Goal: Information Seeking & Learning: Learn about a topic

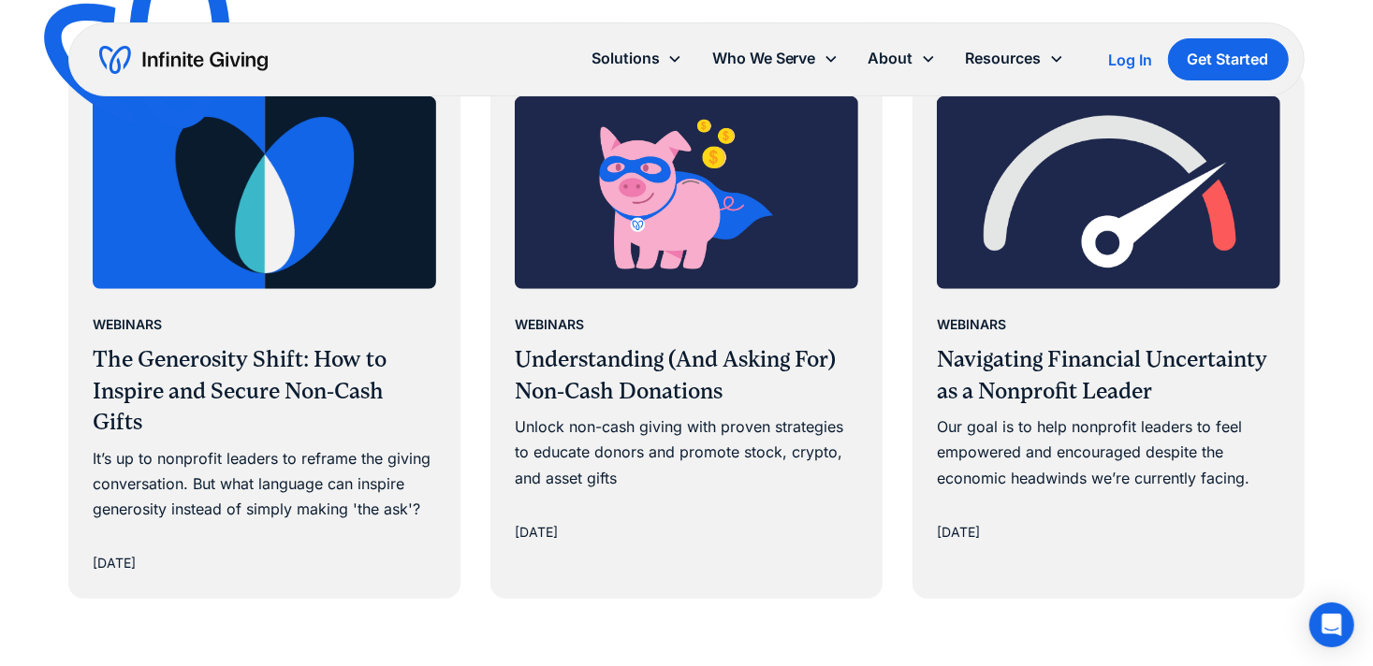
scroll to position [1067, 0]
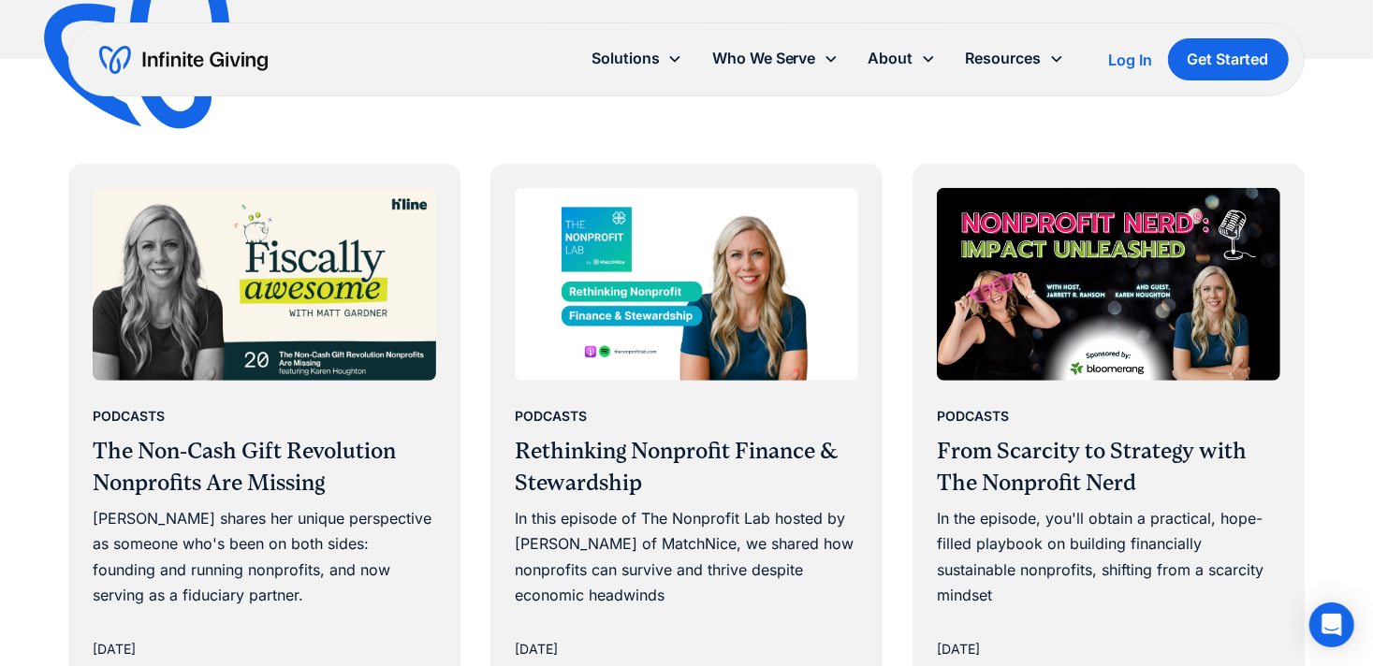
scroll to position [969, 0]
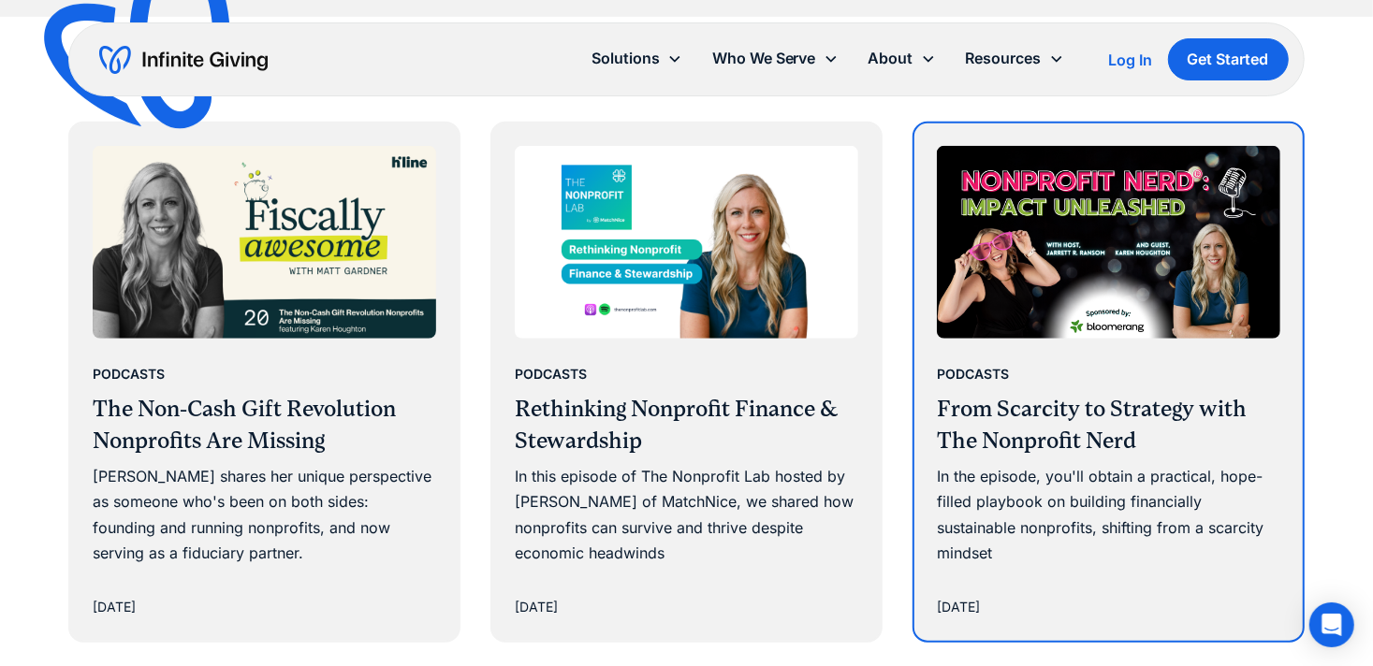
click at [1000, 427] on h3 "From Scarcity to Strategy with The Nonprofit Nerd" at bounding box center [1108, 425] width 343 height 63
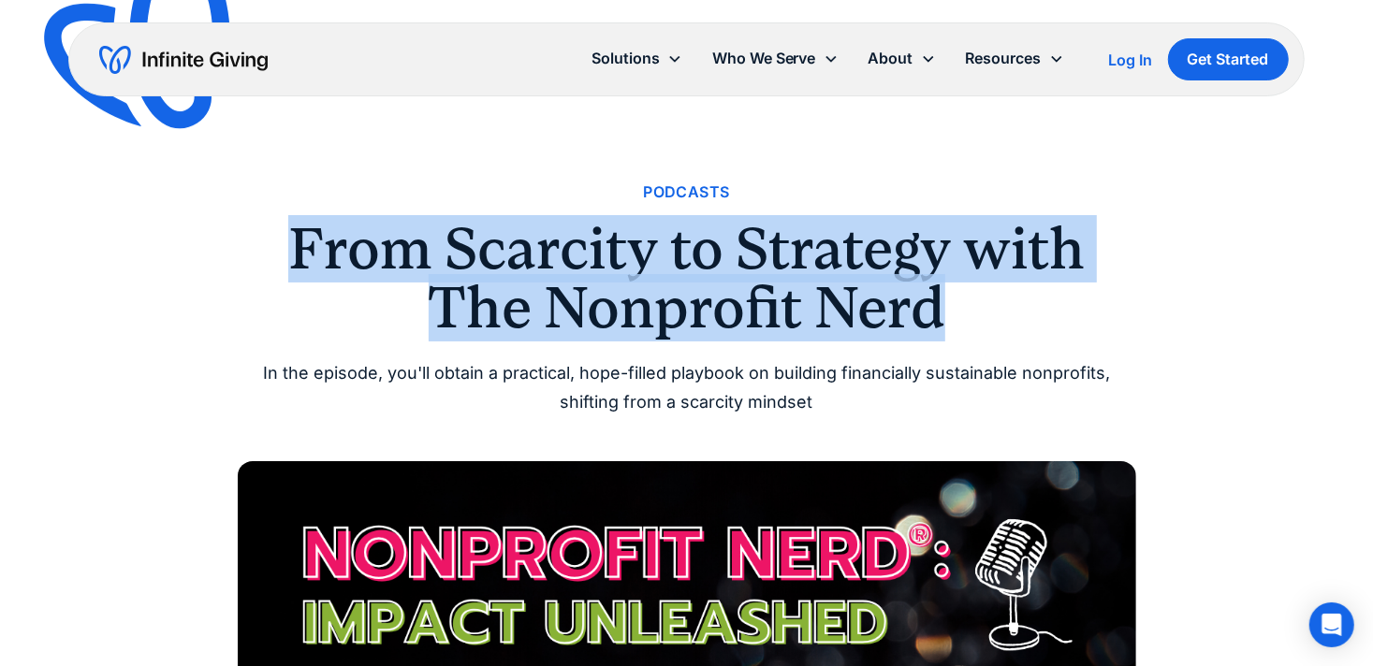
drag, startPoint x: 296, startPoint y: 249, endPoint x: 983, endPoint y: 294, distance: 689.2
click at [983, 294] on h1 "From Scarcity to Strategy with The Nonprofit Nerd" at bounding box center [687, 278] width 898 height 117
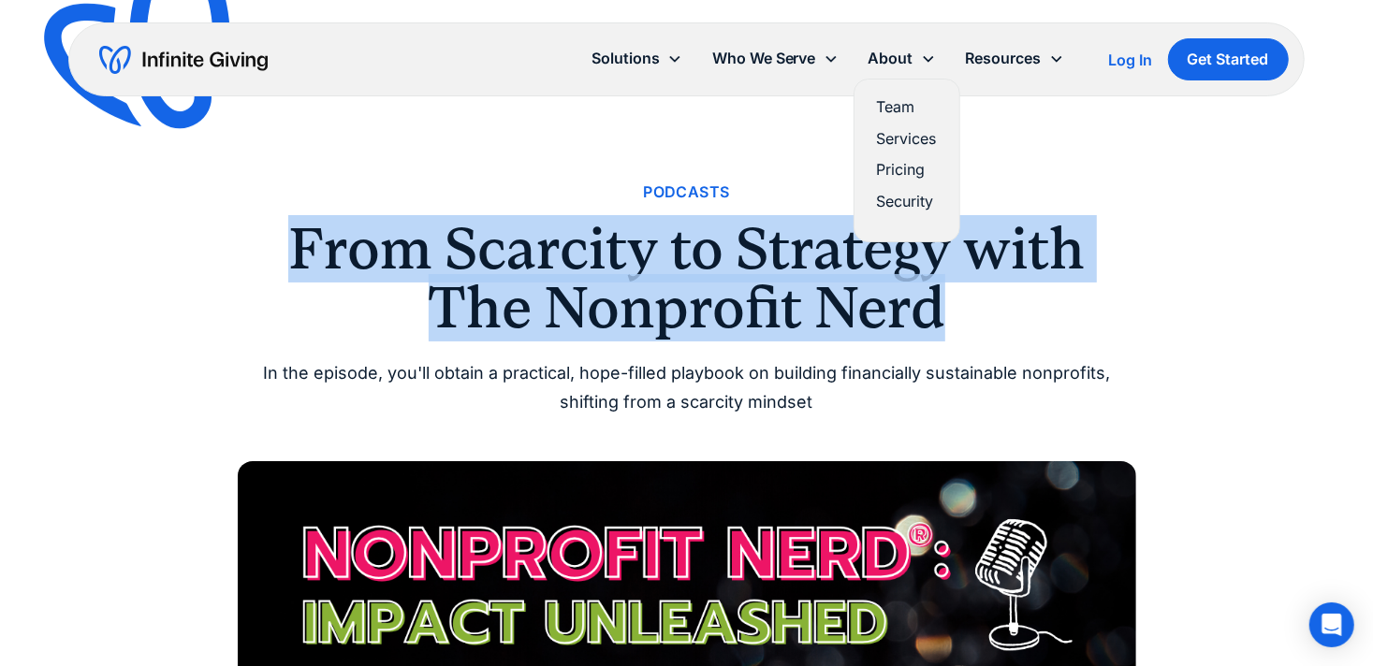
copy h1 "From Scarcity to Strategy with The Nonprofit Nerd"
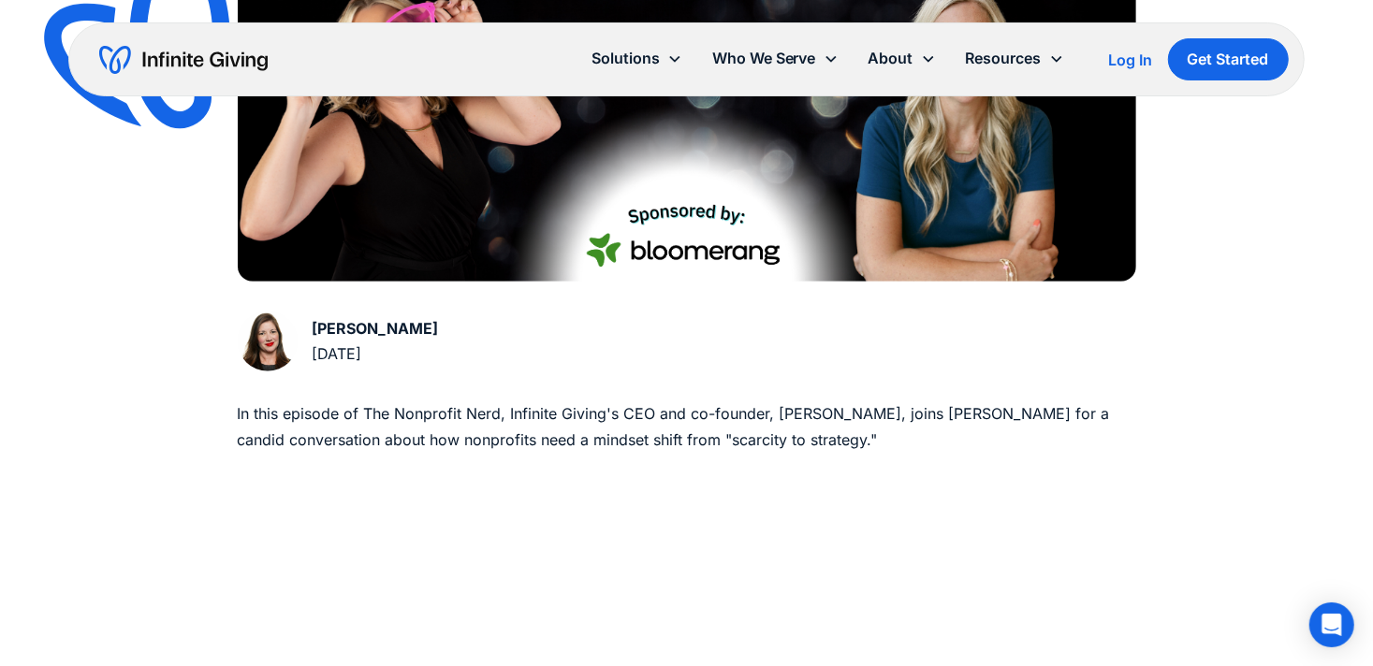
scroll to position [695, 0]
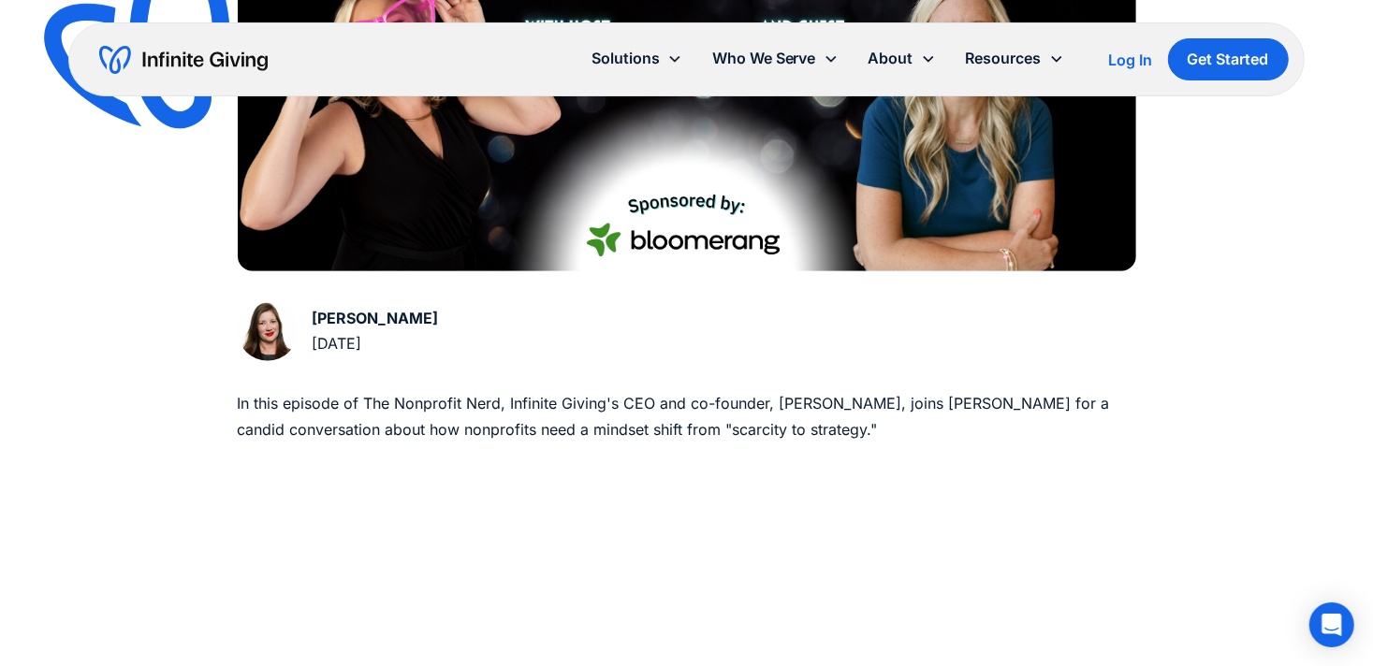
click at [833, 424] on p "In this episode of The Nonprofit Nerd, Infinite Giving's CEO and co-founder, Ka…" at bounding box center [687, 416] width 898 height 51
drag, startPoint x: 833, startPoint y: 424, endPoint x: 1049, endPoint y: 406, distance: 216.9
click at [1049, 406] on p "In this episode of The Nonprofit Nerd, Infinite Giving's CEO and co-founder, Ka…" at bounding box center [687, 416] width 898 height 51
copy p "for a candid conversation about how nonprofits need a mindset shift from "scarc…"
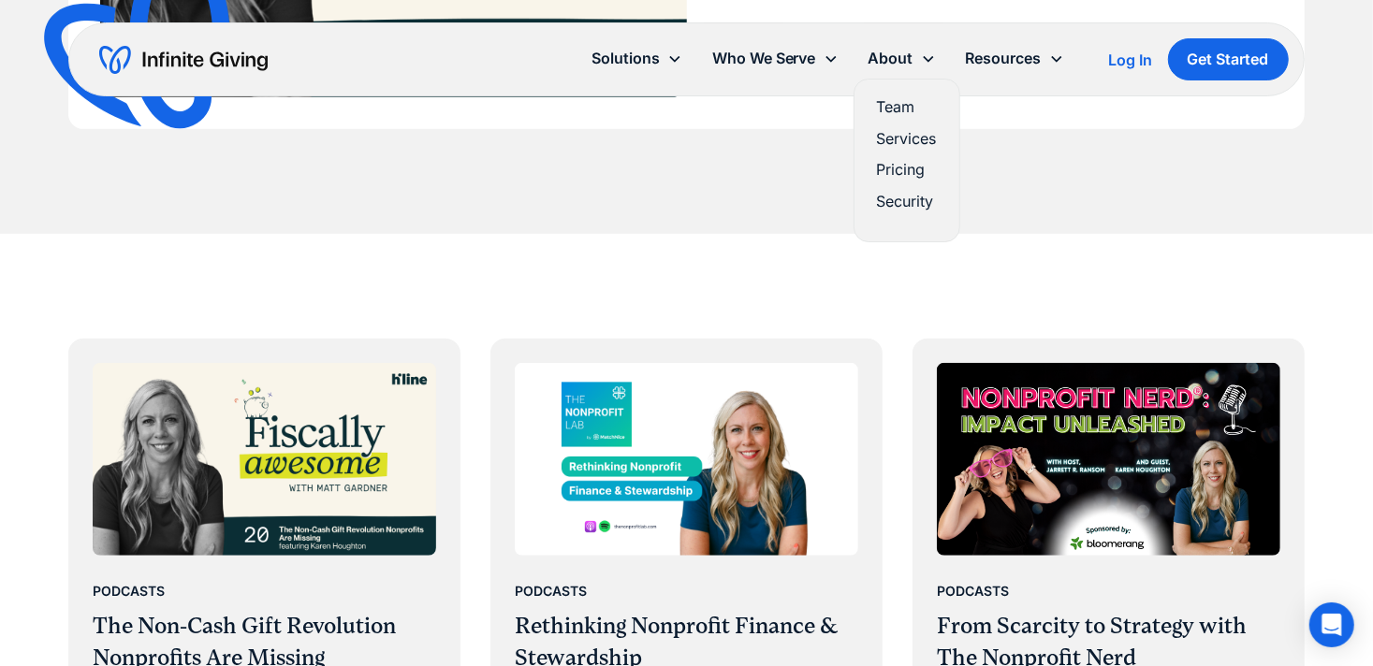
scroll to position [758, 0]
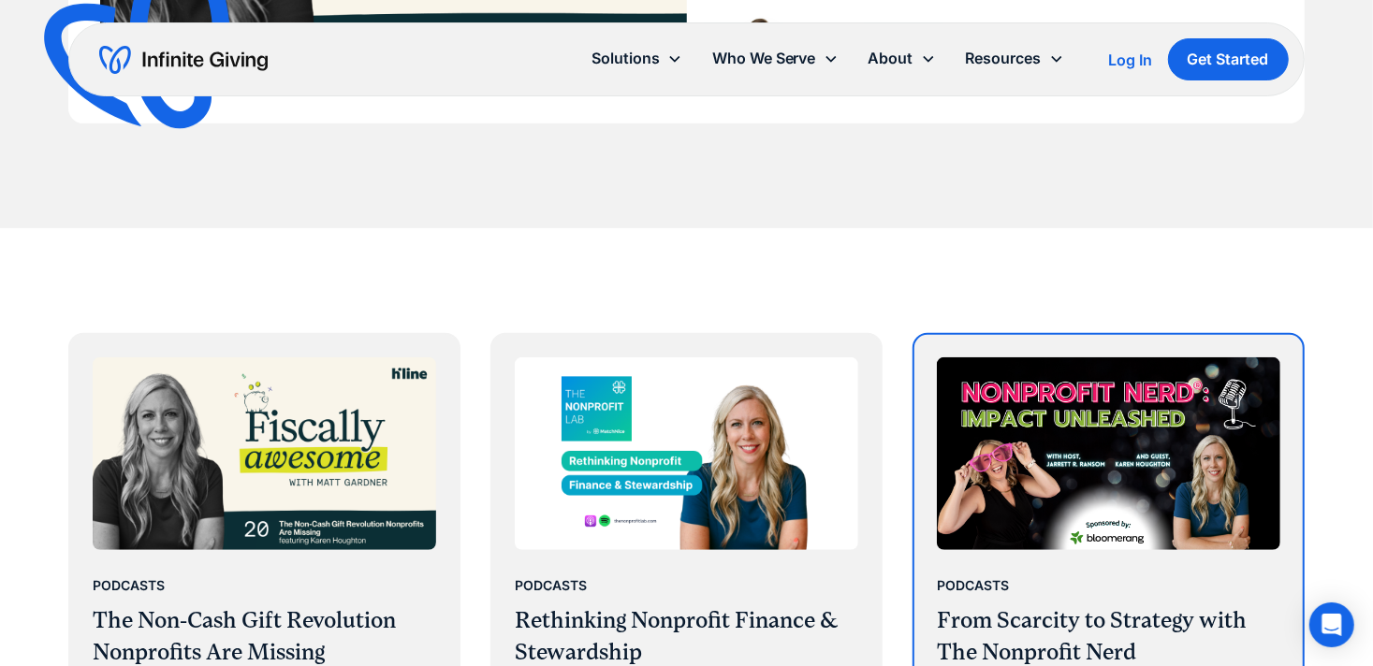
click at [1086, 417] on img at bounding box center [1108, 453] width 343 height 193
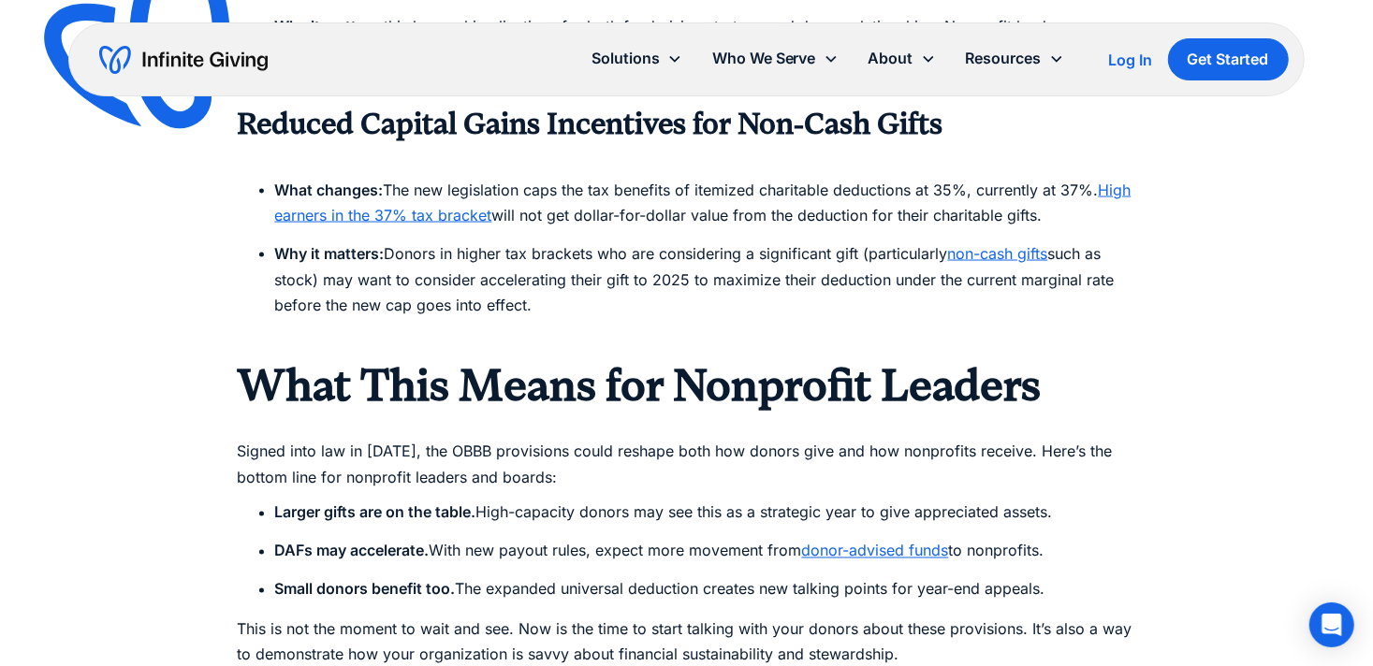
scroll to position [2144, 0]
